Goal: Task Accomplishment & Management: Manage account settings

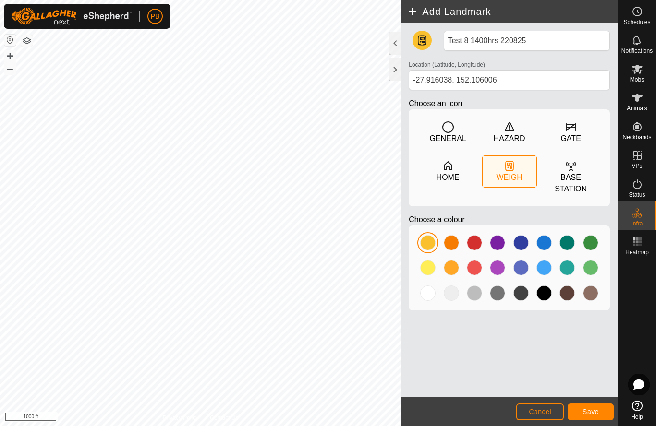
scroll to position [0, 0]
type input "-27.916038, 152.105801"
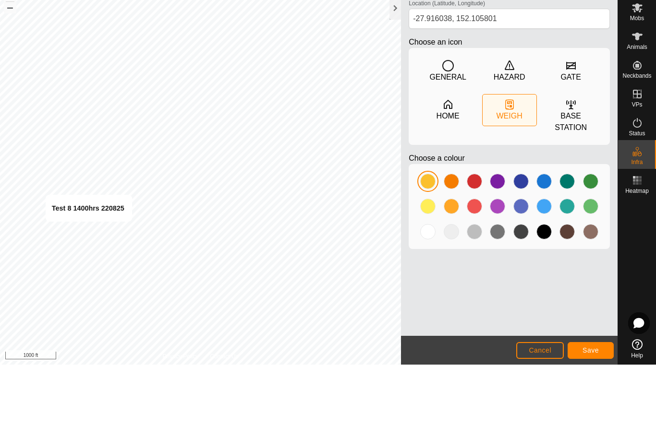
type input "Test 8 1400hrs 220825"
click at [597, 408] on span "Save" at bounding box center [590, 412] width 16 height 8
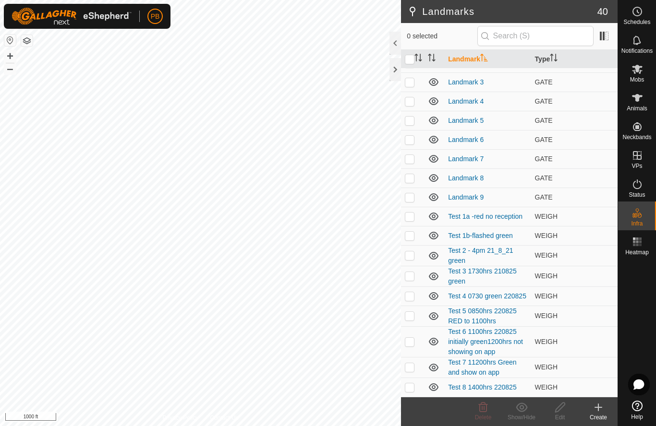
scroll to position [457, 0]
click at [496, 389] on link "Test 8 1400hrs 220825" at bounding box center [482, 388] width 68 height 8
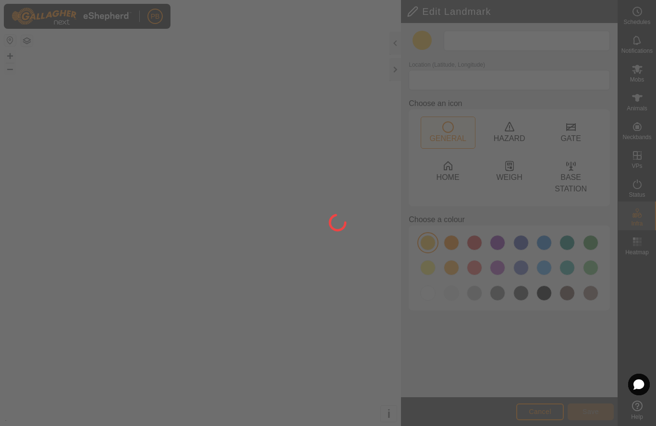
type input "Test 8 1400hrs 220825"
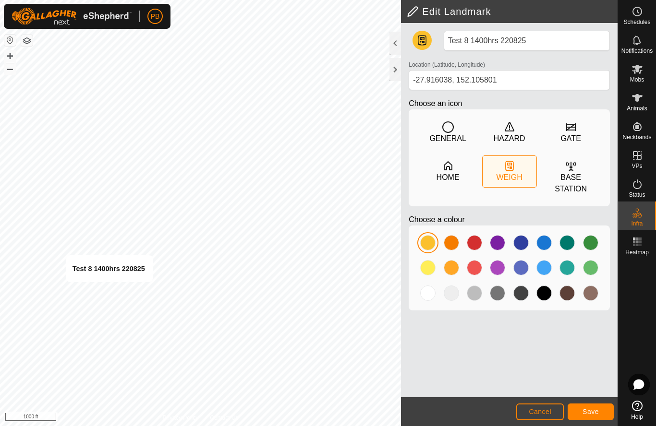
type input "-27.915986, 152.106827"
click at [544, 43] on input "Test 8 1400hrs 220825" at bounding box center [527, 41] width 166 height 20
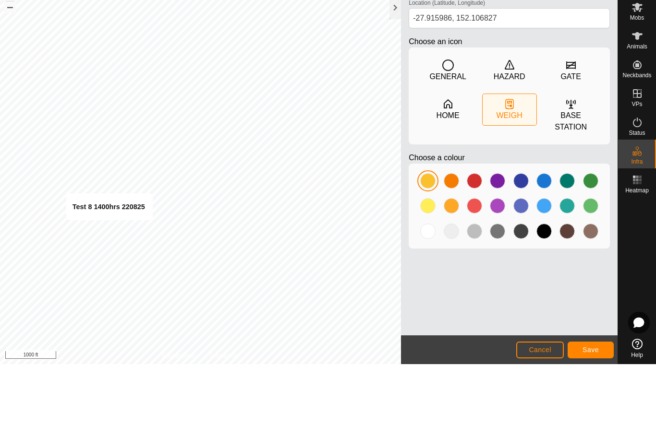
type input "Test 8 1400hrs 220825 green and on app"
click at [585, 408] on span "Save" at bounding box center [590, 412] width 16 height 8
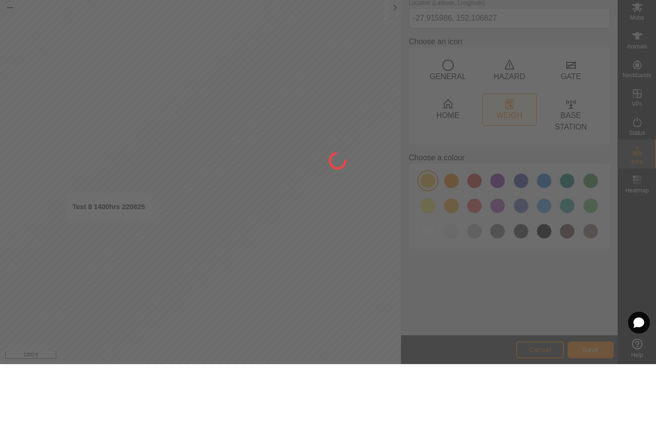
scroll to position [0, 0]
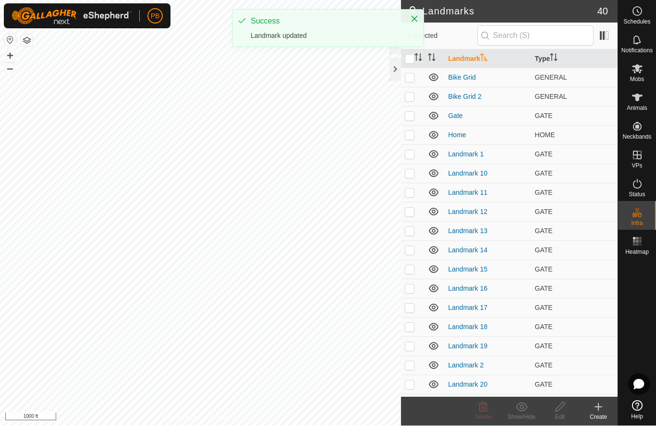
click at [596, 408] on icon at bounding box center [598, 408] width 7 height 0
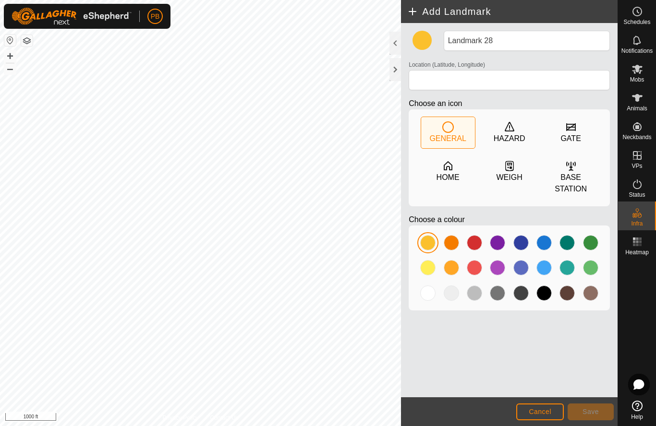
click at [510, 171] on icon at bounding box center [509, 166] width 9 height 10
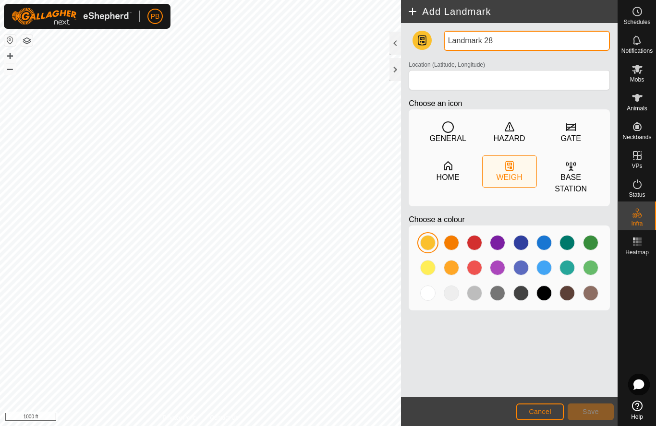
click at [495, 43] on input "Landmark 28" at bounding box center [527, 41] width 166 height 20
type input "L"
type input "Test 9 1555hrs 220825"
type input "-27.915090, 152.104314"
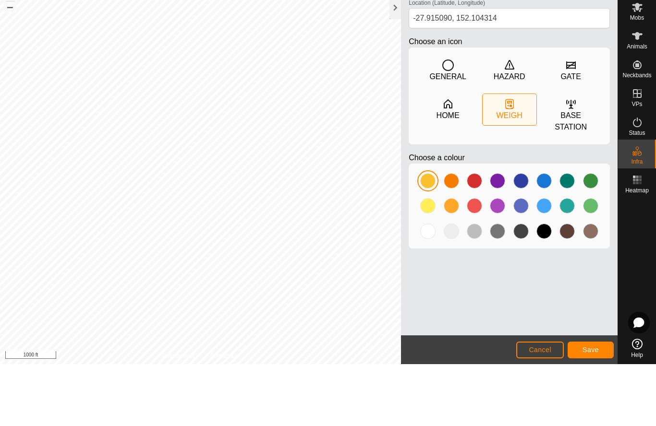
type input "Test 9 1555hrs 220825"
click at [591, 408] on span "Save" at bounding box center [590, 412] width 16 height 8
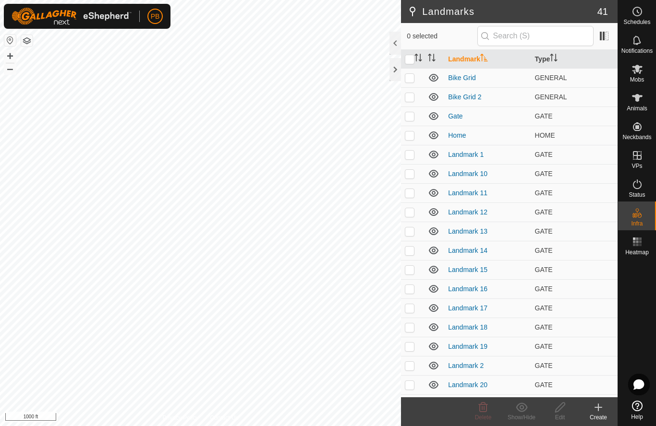
click at [457, 243] on td "Landmark 14" at bounding box center [487, 250] width 86 height 19
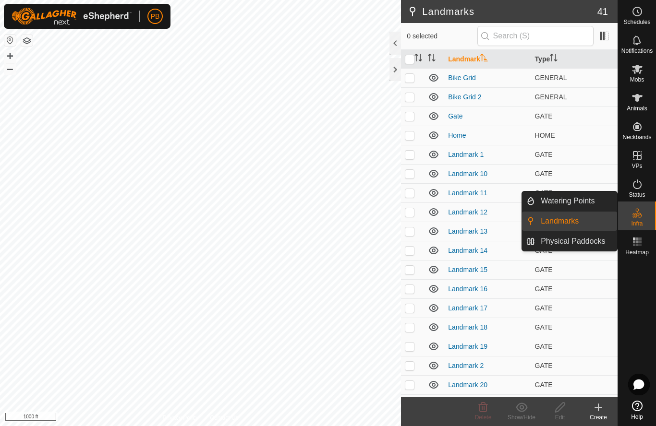
click at [580, 203] on span "Watering Points" at bounding box center [568, 201] width 54 height 12
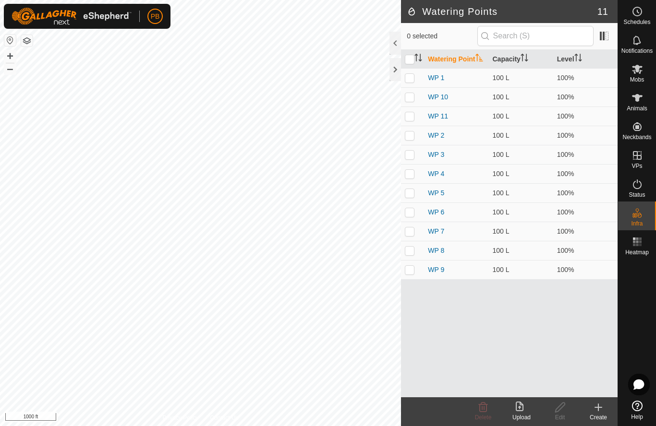
click at [603, 16] on span "11" at bounding box center [602, 11] width 11 height 14
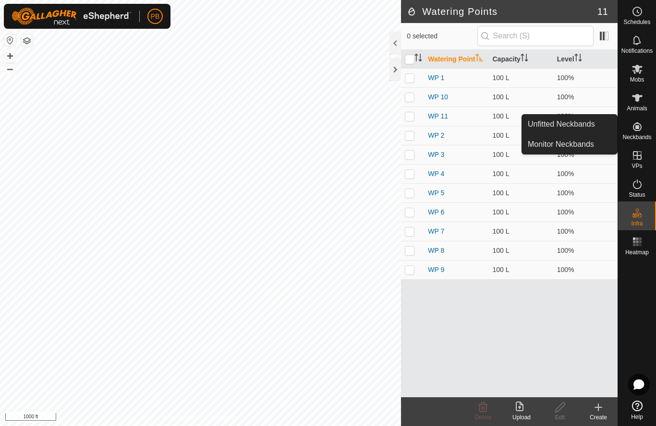
click at [589, 147] on span "Monitor Neckbands" at bounding box center [561, 145] width 66 height 12
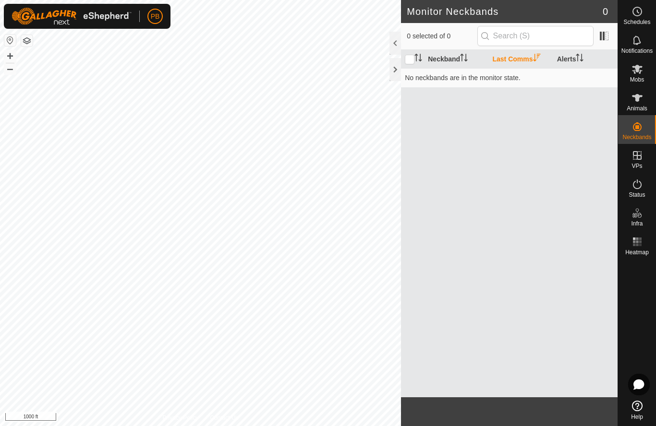
click at [639, 100] on icon at bounding box center [637, 98] width 12 height 12
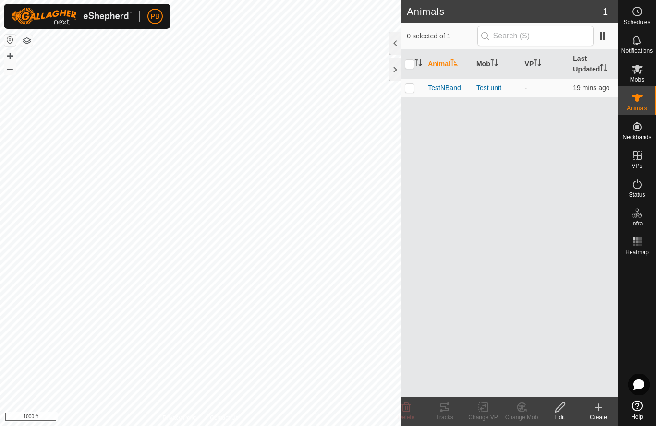
click at [632, 44] on icon at bounding box center [637, 41] width 12 height 12
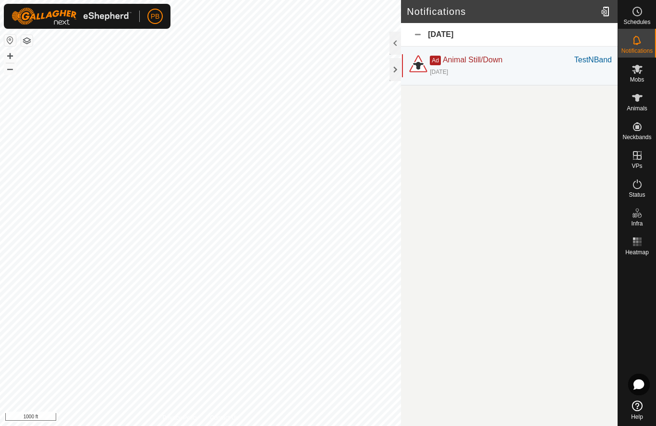
click at [448, 73] on div "1 day ago" at bounding box center [439, 72] width 18 height 9
